Goal: Information Seeking & Learning: Check status

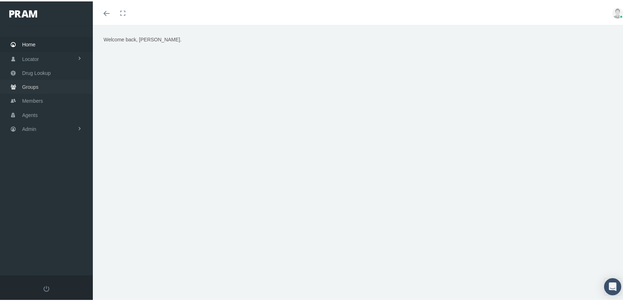
click at [27, 81] on span "Groups" at bounding box center [30, 86] width 16 height 14
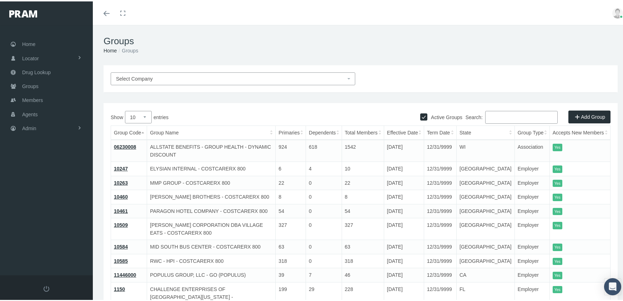
click at [496, 113] on input "Search:" at bounding box center [521, 116] width 72 height 13
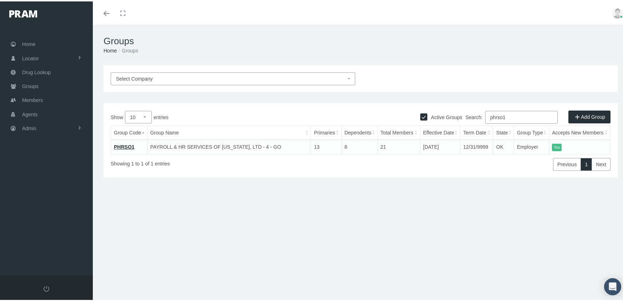
type input "phrso1"
click at [125, 146] on link "PHRSO1" at bounding box center [124, 146] width 21 height 6
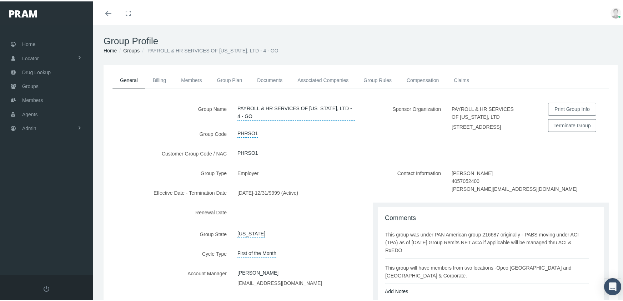
click at [316, 201] on div "Group Type Employer Effective Date - Termination Date 07/01/2024 - 12/31/9999 (…" at bounding box center [231, 243] width 257 height 155
click at [372, 77] on link "Group Rules" at bounding box center [377, 79] width 43 height 16
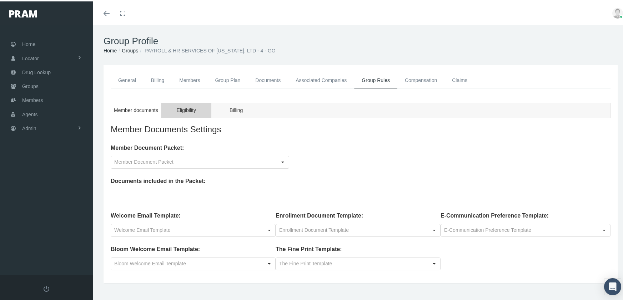
click at [187, 107] on span "Eligibility" at bounding box center [185, 109] width 19 height 9
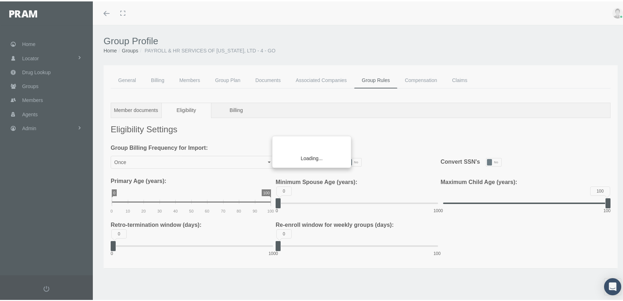
type input "Monthly"
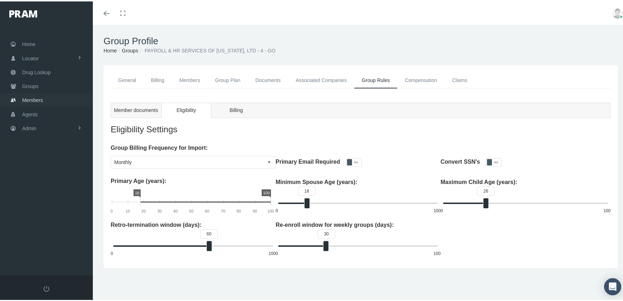
click at [35, 93] on span "Members" at bounding box center [32, 99] width 21 height 14
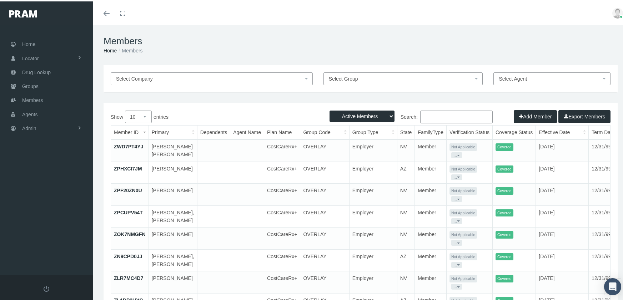
drag, startPoint x: 353, startPoint y: 112, endPoint x: 356, endPoint y: 120, distance: 8.0
click at [353, 112] on select "Active Members Terminated Members Active & Terminated" at bounding box center [361, 114] width 65 height 11
select select "3"
click at [329, 109] on select "Active Members Terminated Members Active & Terminated" at bounding box center [361, 114] width 65 height 11
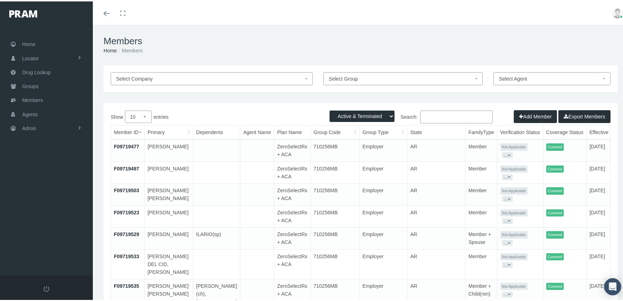
click at [435, 118] on input "Search:" at bounding box center [456, 115] width 72 height 13
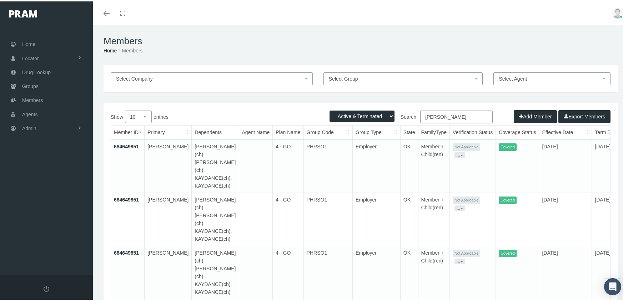
type input "conley, aaron"
click at [136, 145] on link "684649851" at bounding box center [126, 145] width 25 height 6
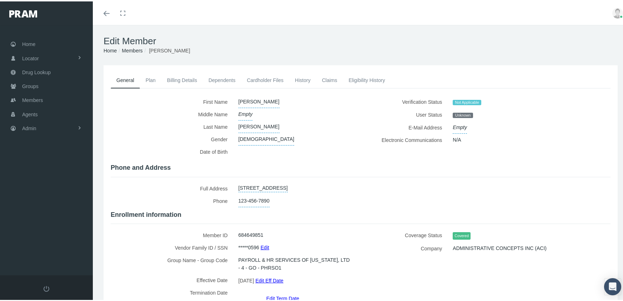
click at [375, 78] on link "Eligibility History" at bounding box center [366, 79] width 48 height 16
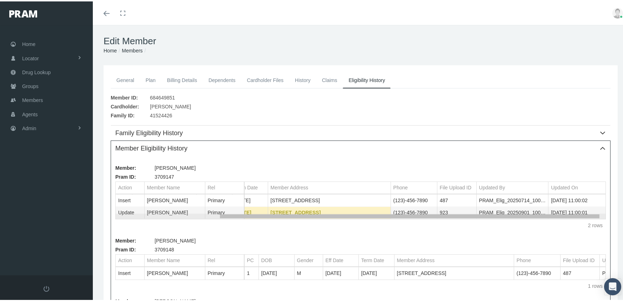
scroll to position [0, 132]
drag, startPoint x: 432, startPoint y: 217, endPoint x: 555, endPoint y: 226, distance: 123.0
click at [555, 226] on body "Toggle Fullscreen Toggle navigation Toggle menubar Toggle fullscreen Profile Lo…" at bounding box center [314, 150] width 628 height 301
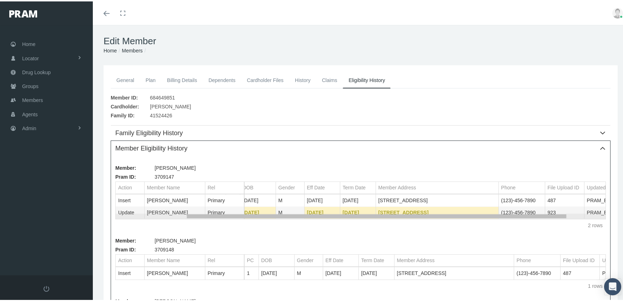
scroll to position [0, 0]
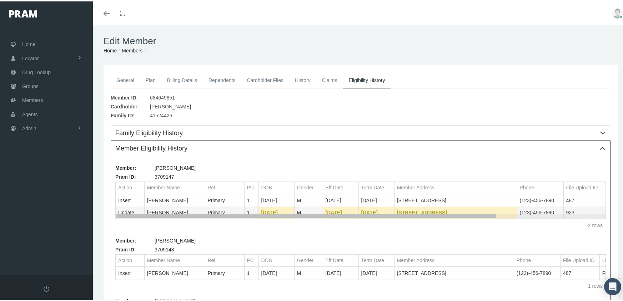
drag, startPoint x: 379, startPoint y: 215, endPoint x: 202, endPoint y: 220, distance: 177.4
click at [202, 220] on body "Toggle Fullscreen Toggle navigation Toggle menubar Toggle fullscreen Profile Lo…" at bounding box center [314, 150] width 628 height 301
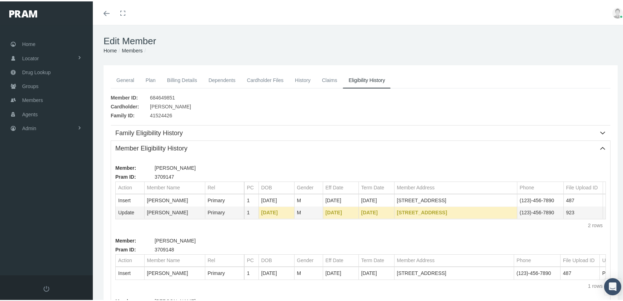
click at [132, 49] on link "Members" at bounding box center [132, 49] width 21 height 6
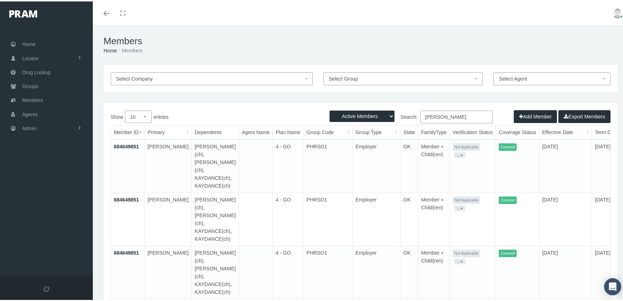
click at [129, 195] on link "684649851" at bounding box center [126, 198] width 25 height 6
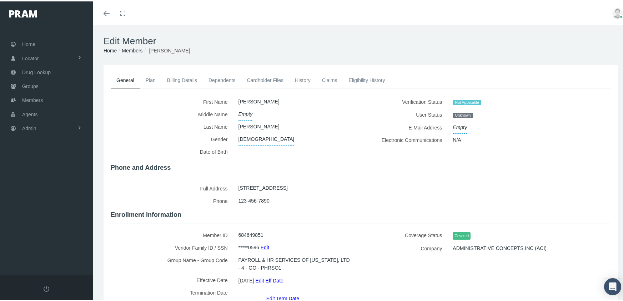
click at [359, 77] on link "Eligibility History" at bounding box center [366, 79] width 48 height 16
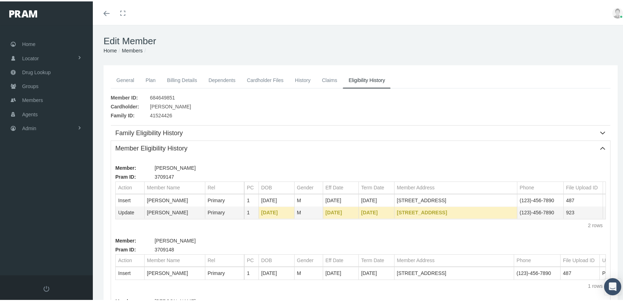
click at [137, 49] on link "Members" at bounding box center [132, 49] width 21 height 6
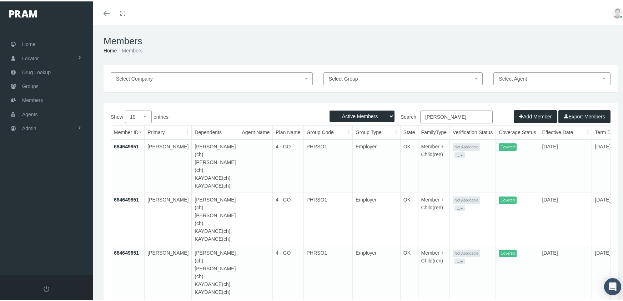
click at [130, 143] on link "684649851" at bounding box center [126, 145] width 25 height 6
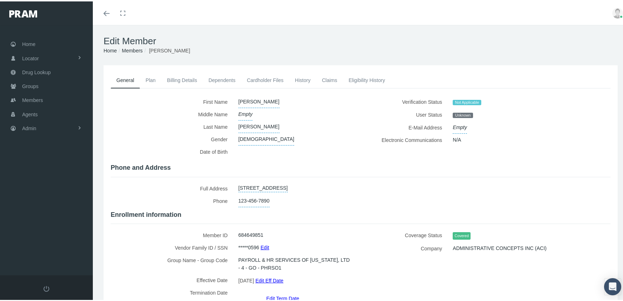
click at [360, 82] on link "Eligibility History" at bounding box center [366, 79] width 48 height 16
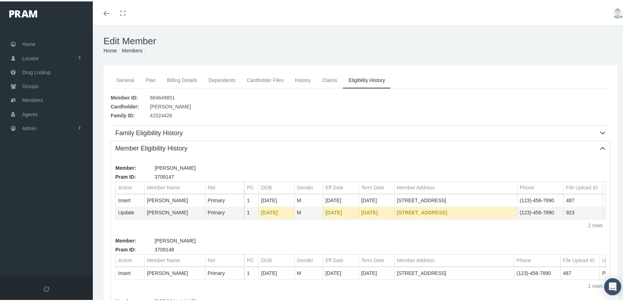
click at [133, 48] on link "Members" at bounding box center [132, 49] width 21 height 6
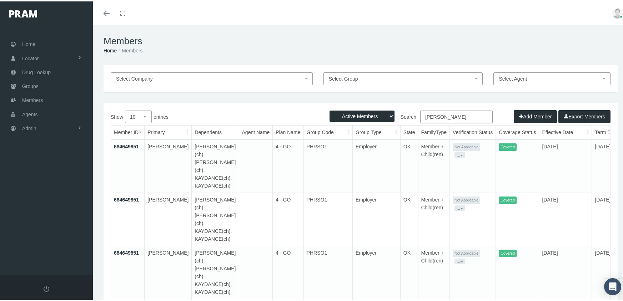
click at [132, 249] on link "684649851" at bounding box center [126, 252] width 25 height 6
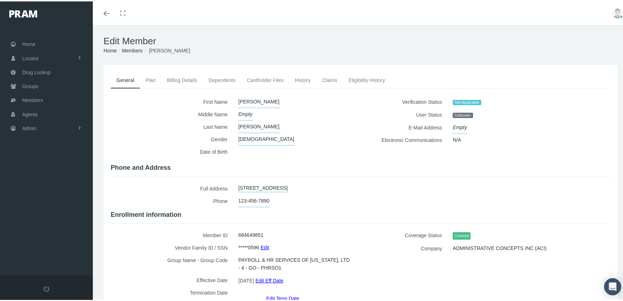
click at [369, 78] on link "Eligibility History" at bounding box center [366, 79] width 48 height 16
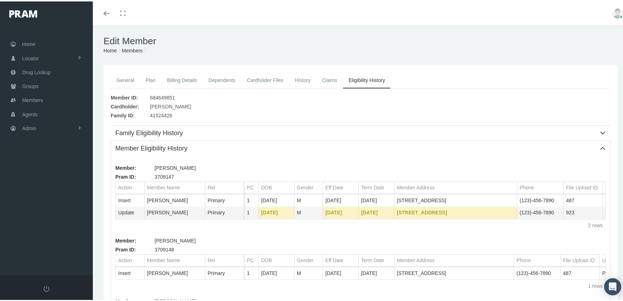
click at [106, 10] on icon "Toggle menubar" at bounding box center [106, 12] width 6 height 4
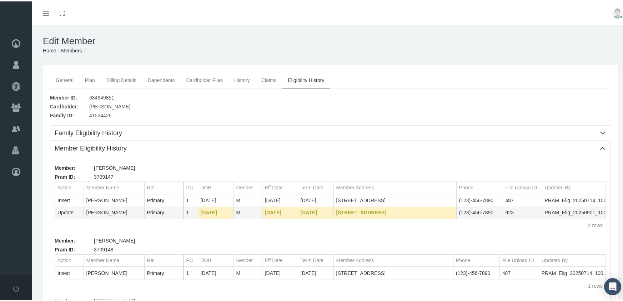
click at [77, 49] on link "Members" at bounding box center [71, 49] width 21 height 6
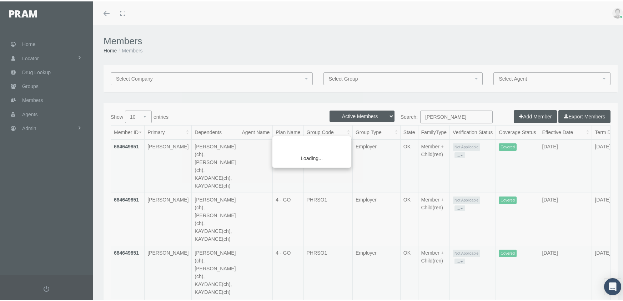
click at [125, 254] on div "Loading..." at bounding box center [311, 150] width 623 height 301
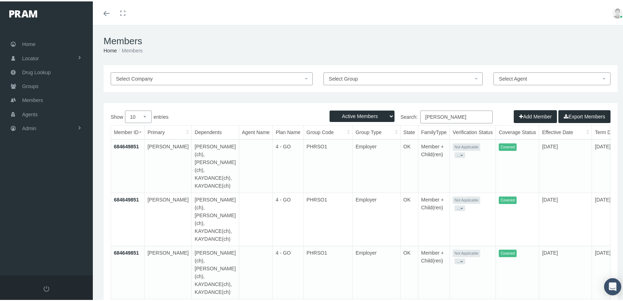
click at [126, 301] on link "684649851" at bounding box center [126, 305] width 25 height 6
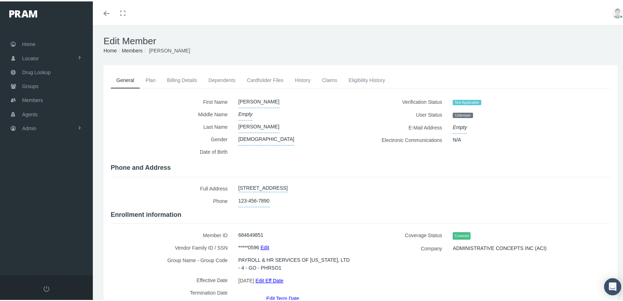
click at [372, 76] on link "Eligibility History" at bounding box center [366, 79] width 48 height 16
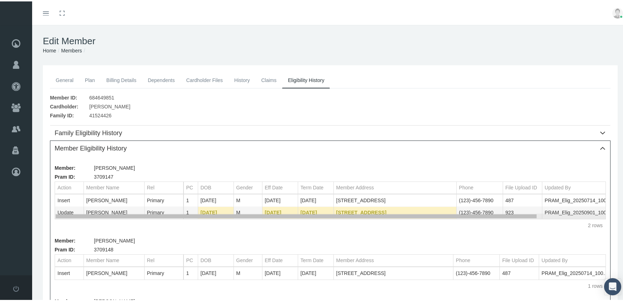
scroll to position [0, 71]
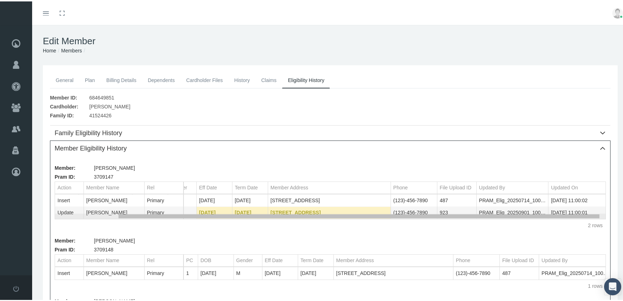
drag, startPoint x: 350, startPoint y: 216, endPoint x: 572, endPoint y: 218, distance: 221.2
click at [572, 218] on body "Toggle Fullscreen Toggle navigation Toggle menubar Toggle fullscreen Profile Lo…" at bounding box center [314, 150] width 628 height 301
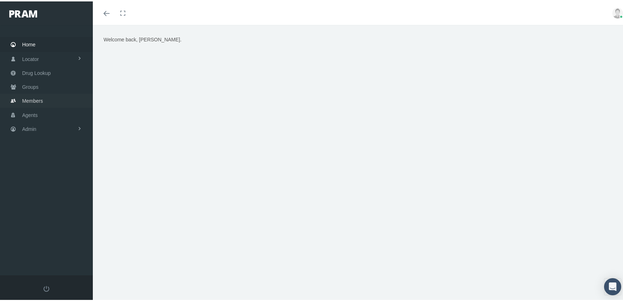
drag, startPoint x: 35, startPoint y: 97, endPoint x: 80, endPoint y: 91, distance: 45.8
click at [34, 97] on span "Members" at bounding box center [32, 100] width 21 height 14
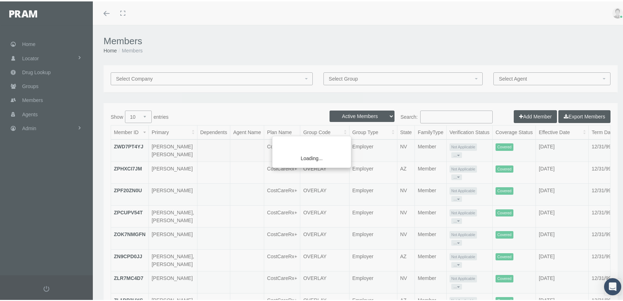
click at [437, 115] on div "Loading..." at bounding box center [311, 150] width 623 height 301
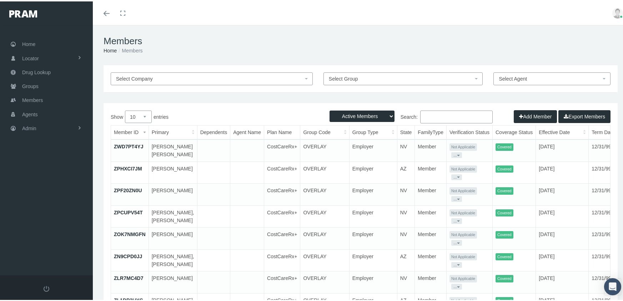
click at [437, 115] on input "Search:" at bounding box center [456, 115] width 72 height 13
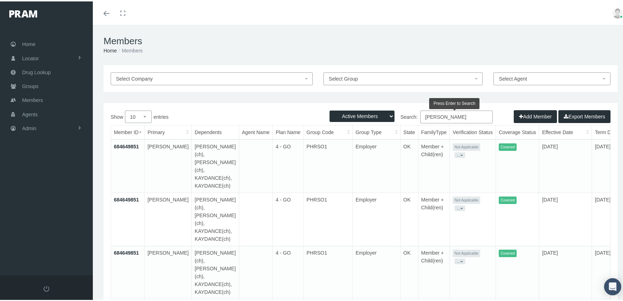
type input "conley, aaron"
click at [135, 147] on link "684649851" at bounding box center [126, 145] width 25 height 6
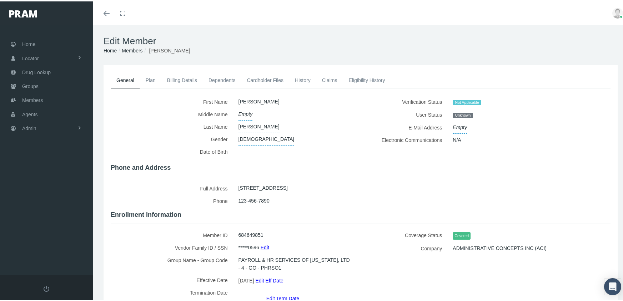
click at [136, 50] on link "Members" at bounding box center [132, 49] width 21 height 6
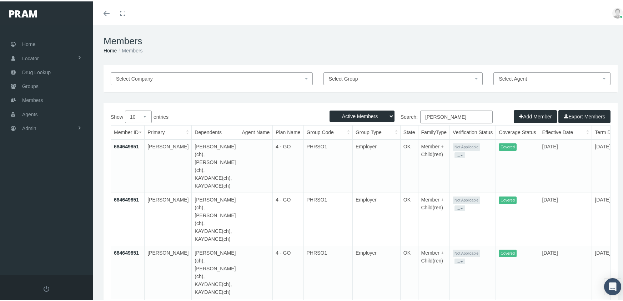
click at [131, 195] on link "684649851" at bounding box center [126, 198] width 25 height 6
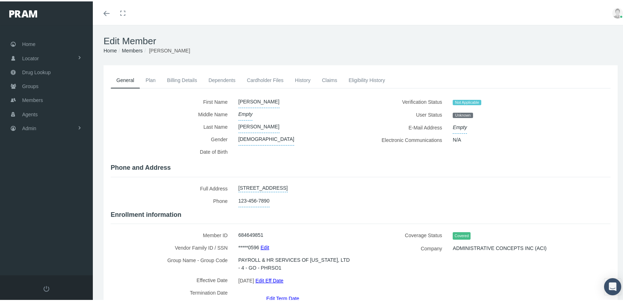
click at [358, 79] on link "Eligibility History" at bounding box center [366, 79] width 48 height 16
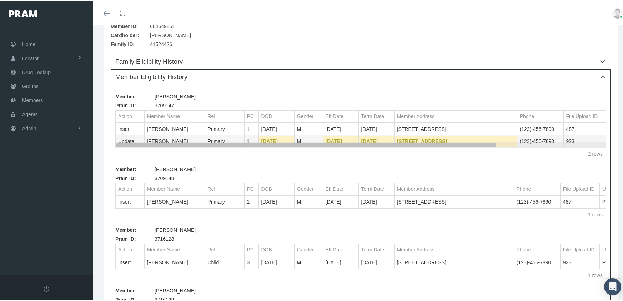
drag, startPoint x: 413, startPoint y: 144, endPoint x: 360, endPoint y: 140, distance: 52.6
click at [360, 140] on body "Toggle Fullscreen Toggle navigation Toggle menubar Toggle fullscreen Profile Lo…" at bounding box center [314, 79] width 628 height 301
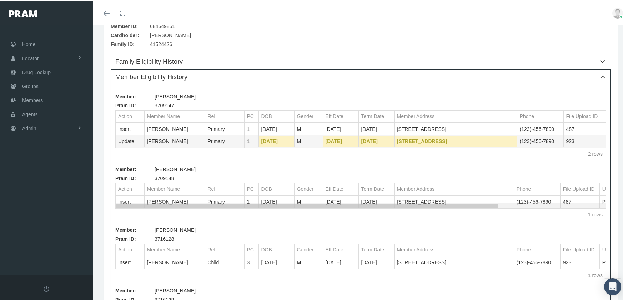
scroll to position [0, 128]
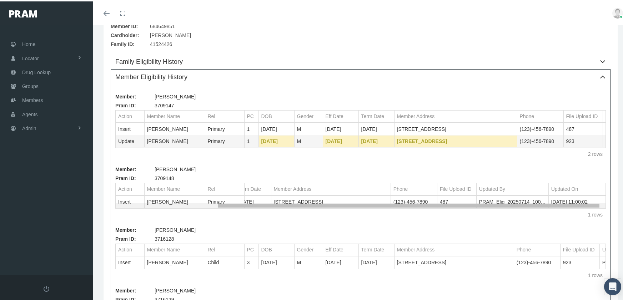
drag, startPoint x: 299, startPoint y: 208, endPoint x: 431, endPoint y: 218, distance: 132.8
click at [431, 218] on body "Toggle Fullscreen Toggle navigation Toggle menubar Toggle fullscreen Profile Lo…" at bounding box center [314, 79] width 628 height 301
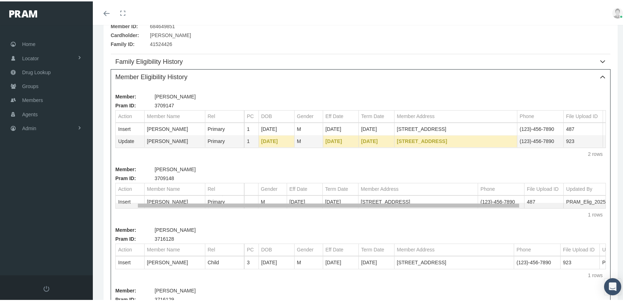
scroll to position [0, 0]
drag, startPoint x: 247, startPoint y: 206, endPoint x: 115, endPoint y: 198, distance: 132.2
click at [115, 198] on body "Toggle Fullscreen Toggle navigation Toggle menubar Toggle fullscreen Profile Lo…" at bounding box center [314, 79] width 628 height 301
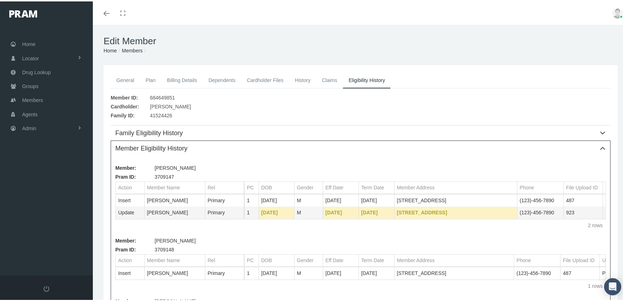
click at [131, 49] on link "Members" at bounding box center [132, 49] width 21 height 6
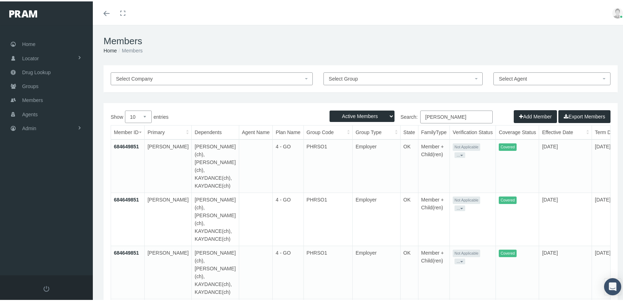
click at [129, 301] on link "684649851" at bounding box center [126, 305] width 25 height 6
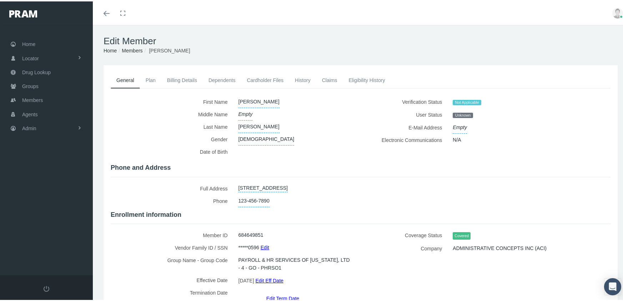
click at [359, 77] on link "Eligibility History" at bounding box center [366, 79] width 48 height 16
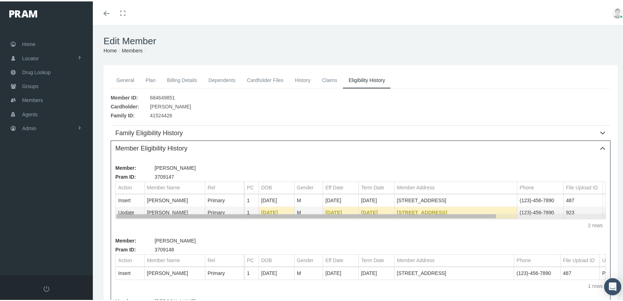
drag, startPoint x: 369, startPoint y: 216, endPoint x: 359, endPoint y: 213, distance: 10.3
click at [359, 213] on body "Toggle Fullscreen Toggle navigation Toggle menubar Toggle fullscreen Profile Lo…" at bounding box center [314, 150] width 628 height 301
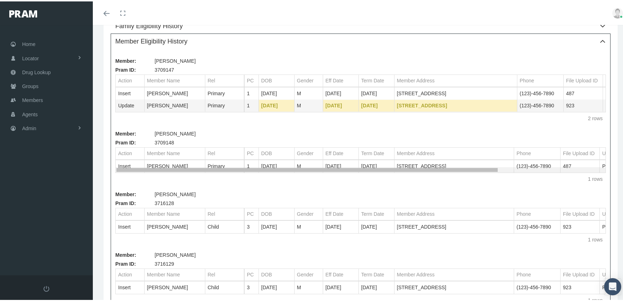
drag, startPoint x: 339, startPoint y: 170, endPoint x: 311, endPoint y: 184, distance: 31.0
click at [311, 184] on body "Toggle Fullscreen Toggle navigation Toggle menubar Toggle fullscreen Profile Lo…" at bounding box center [314, 43] width 628 height 301
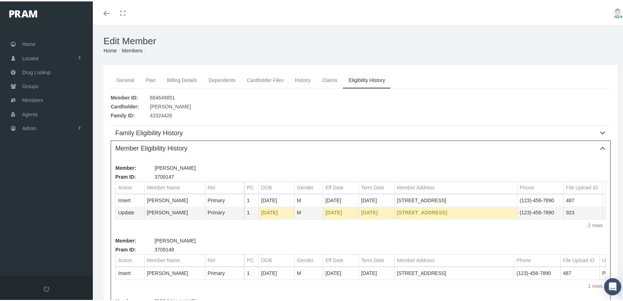
click at [133, 50] on link "Members" at bounding box center [132, 49] width 21 height 6
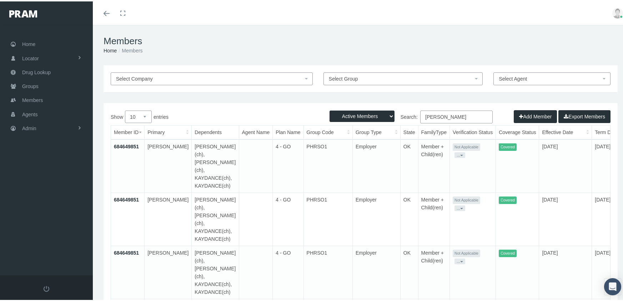
click at [121, 195] on link "684649851" at bounding box center [126, 198] width 25 height 6
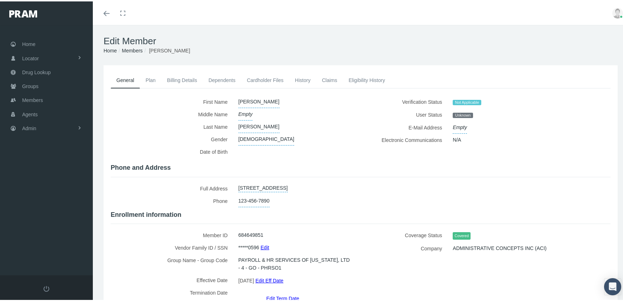
click at [363, 80] on link "Eligibility History" at bounding box center [366, 79] width 48 height 16
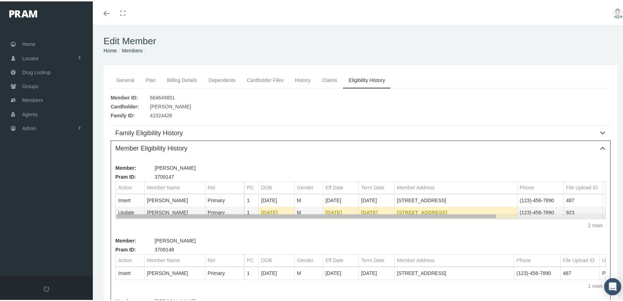
drag, startPoint x: 363, startPoint y: 215, endPoint x: 178, endPoint y: 216, distance: 184.4
click at [178, 216] on body "Toggle Fullscreen Toggle navigation Toggle menubar Toggle fullscreen Profile Lo…" at bounding box center [314, 150] width 628 height 301
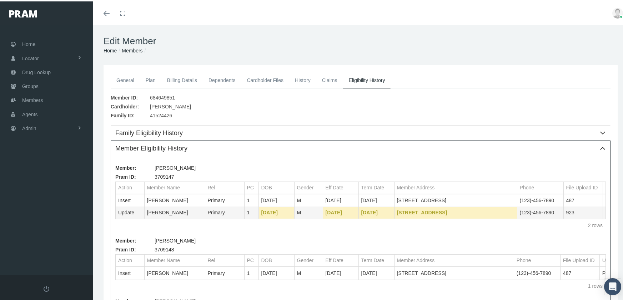
click at [132, 49] on link "Members" at bounding box center [132, 49] width 21 height 6
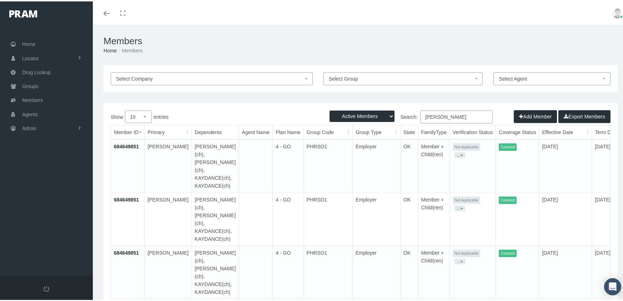
click at [128, 249] on link "684649851" at bounding box center [126, 252] width 25 height 6
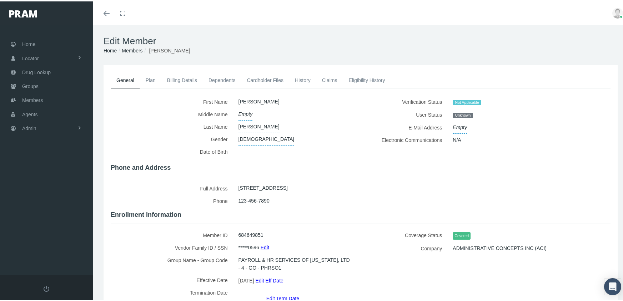
click at [133, 49] on link "Members" at bounding box center [132, 49] width 21 height 6
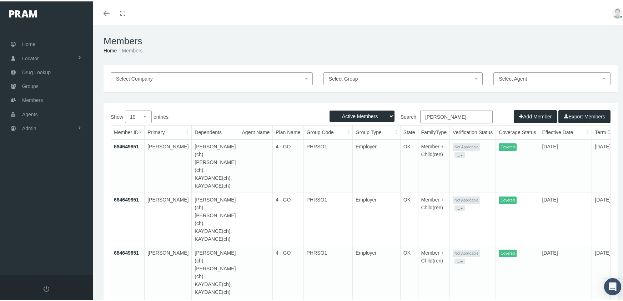
click at [129, 249] on link "684649851" at bounding box center [126, 252] width 25 height 6
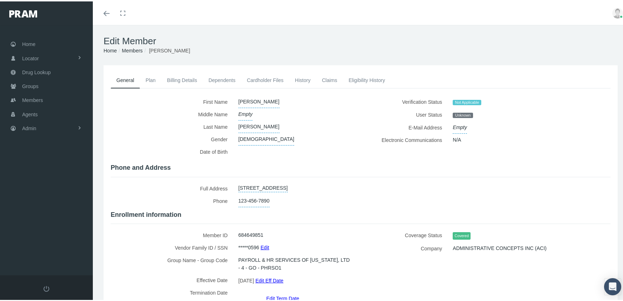
click at [130, 49] on link "Members" at bounding box center [132, 49] width 21 height 6
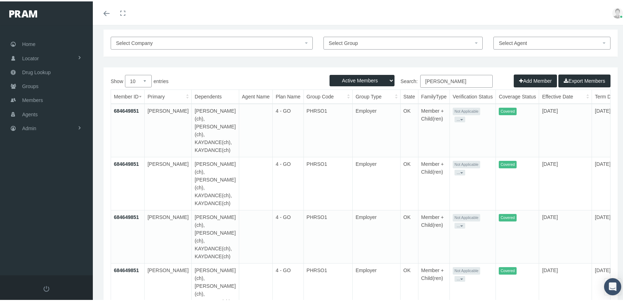
click at [127, 107] on link "684649851" at bounding box center [126, 110] width 25 height 6
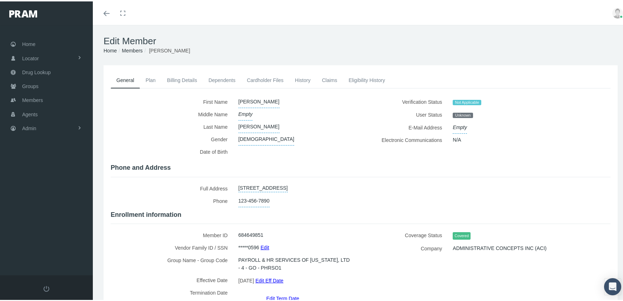
click at [226, 76] on link "Dependents" at bounding box center [222, 79] width 39 height 16
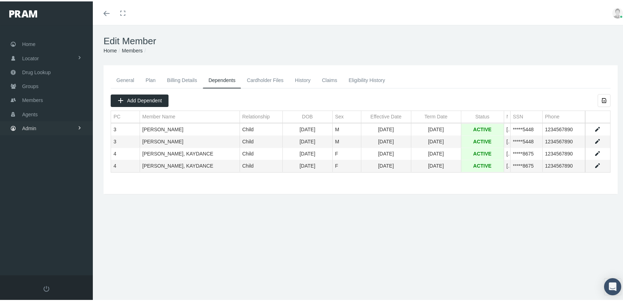
click at [26, 122] on span "Admin" at bounding box center [29, 127] width 14 height 14
click at [42, 242] on span "Eligibility File Uploads" at bounding box center [53, 247] width 49 height 12
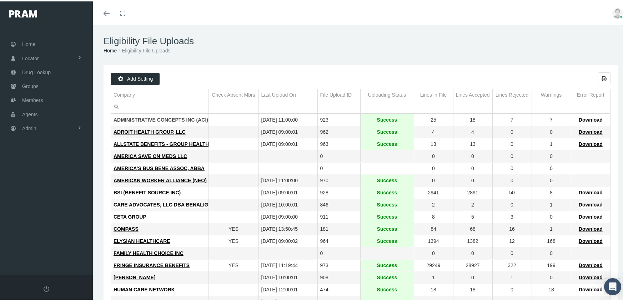
click at [147, 116] on span "ADMINISTRATIVE CONCEPTS INC (ACI)" at bounding box center [160, 119] width 95 height 6
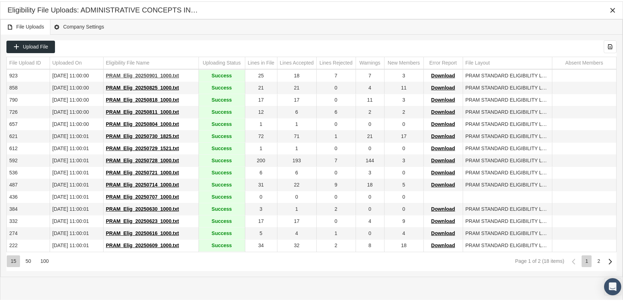
click at [156, 74] on span "PRAM_Elig_20250901_1000.txt" at bounding box center [142, 74] width 73 height 6
click at [433, 6] on div "Eligibility File Uploads: ADMINISTRATIVE CONCEPTS INC (ACI)" at bounding box center [311, 8] width 608 height 13
click at [156, 182] on span "PRAM_Elig_20250714_1000.txt" at bounding box center [142, 184] width 73 height 6
drag, startPoint x: 425, startPoint y: 13, endPoint x: 404, endPoint y: 9, distance: 21.1
click at [425, 14] on div "Eligibility File Uploads: ADMINISTRATIVE CONCEPTS INC (ACI)" at bounding box center [311, 8] width 608 height 13
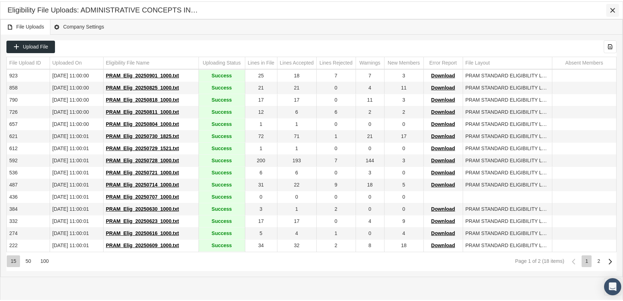
click at [613, 7] on icon "Close" at bounding box center [612, 9] width 6 height 6
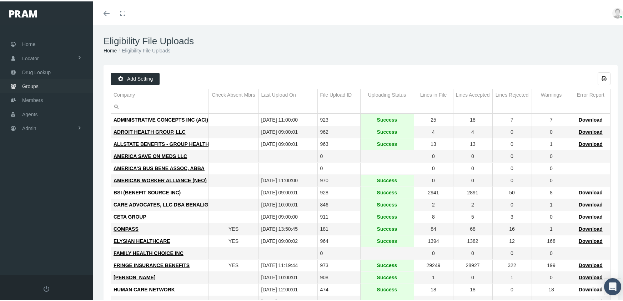
click at [32, 82] on span "Groups" at bounding box center [30, 85] width 16 height 14
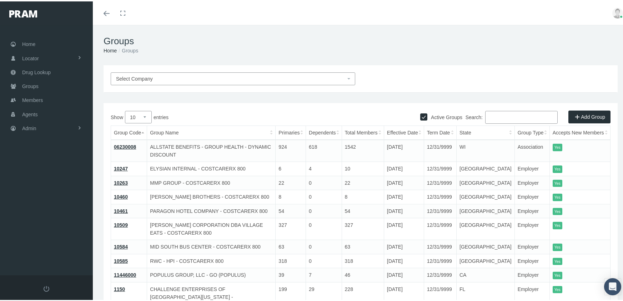
click at [511, 118] on input "Search:" at bounding box center [521, 116] width 72 height 13
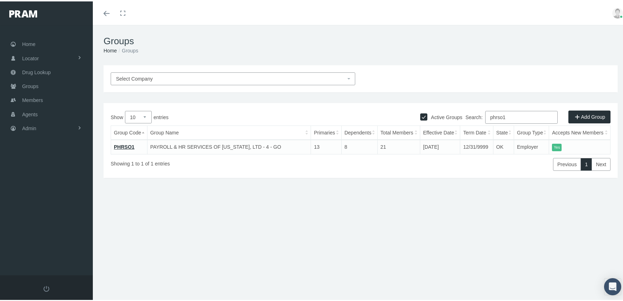
type input "phrso1"
click at [126, 144] on link "PHRSO1" at bounding box center [124, 146] width 21 height 6
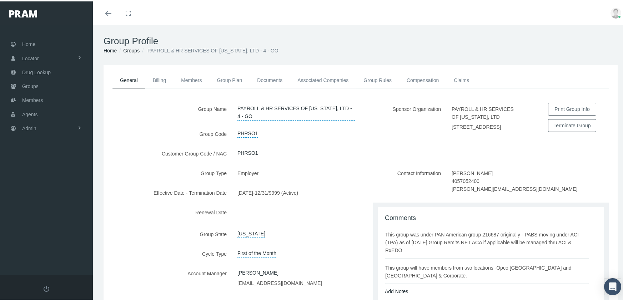
click at [321, 78] on link "Associated Companies" at bounding box center [323, 79] width 66 height 16
